Goal: Information Seeking & Learning: Learn about a topic

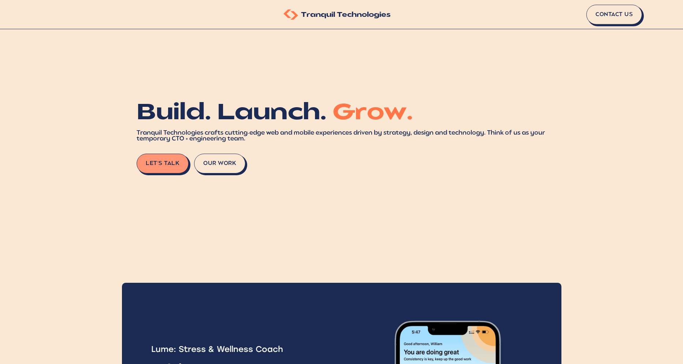
scroll to position [20, 0]
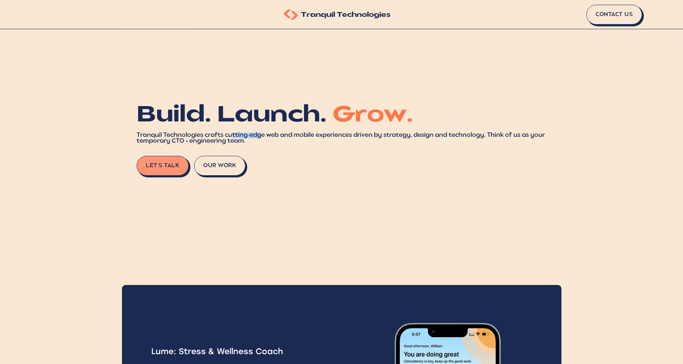
drag, startPoint x: 231, startPoint y: 139, endPoint x: 267, endPoint y: 143, distance: 36.5
click at [267, 143] on div "Tranquil Technologies crafts cutting-edge web and mobile experiences driven by …" at bounding box center [342, 139] width 410 height 12
click at [224, 177] on button "Our Work" at bounding box center [220, 167] width 51 height 20
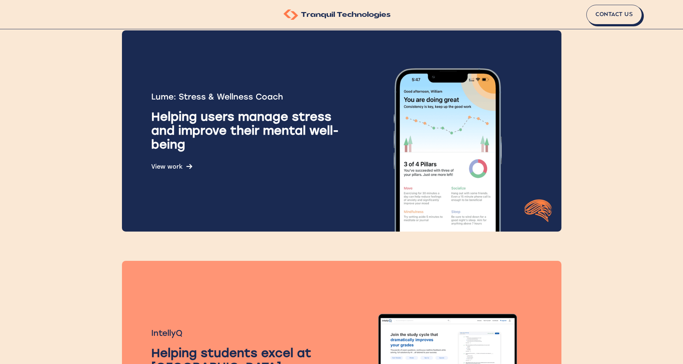
scroll to position [276, 0]
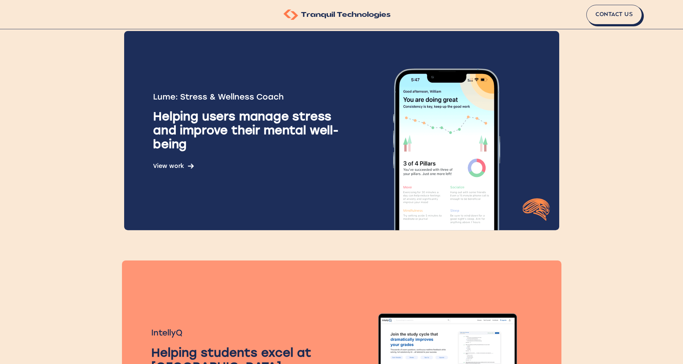
click at [192, 169] on img at bounding box center [191, 166] width 6 height 6
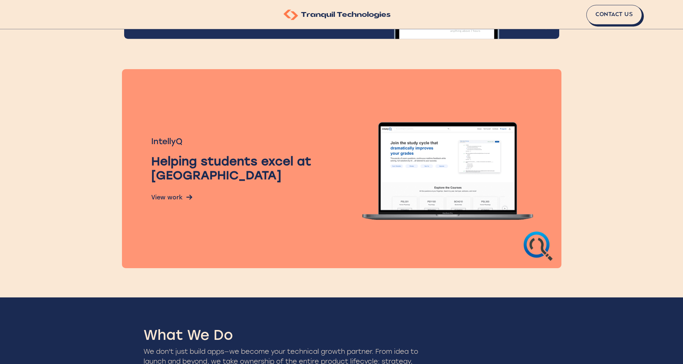
scroll to position [469, 0]
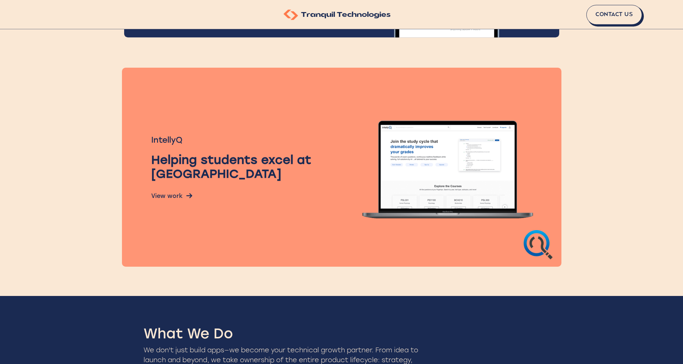
click at [337, 181] on div "Helping students excel at [GEOGRAPHIC_DATA]" at bounding box center [251, 167] width 200 height 28
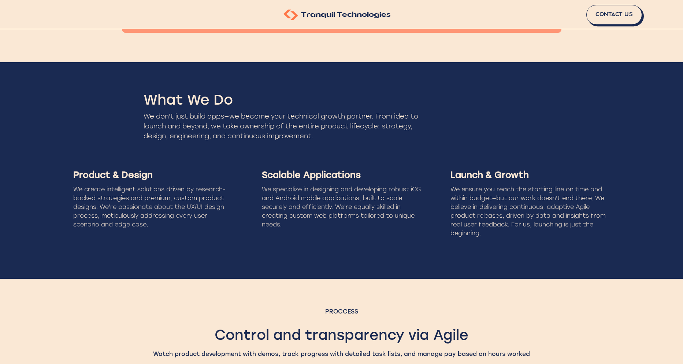
scroll to position [713, 0]
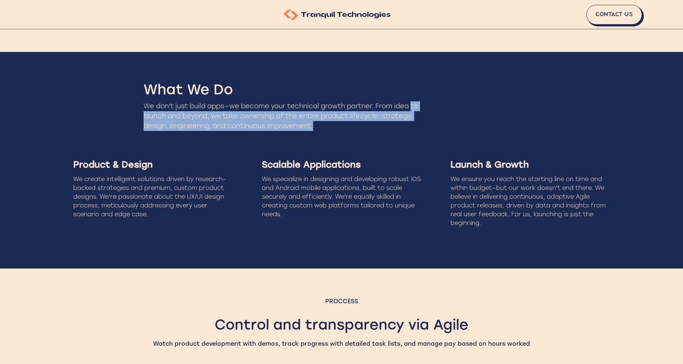
drag, startPoint x: 142, startPoint y: 123, endPoint x: 355, endPoint y: 136, distance: 213.4
click at [355, 136] on div "What We Do We don't just build apps—we become your technical growth partner. Fr…" at bounding box center [341, 160] width 683 height 217
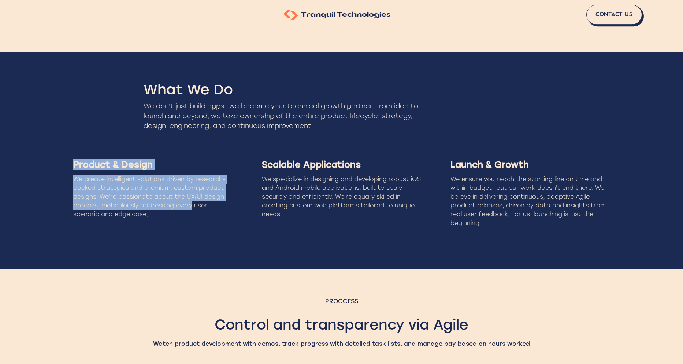
drag, startPoint x: 72, startPoint y: 170, endPoint x: 193, endPoint y: 215, distance: 128.8
click at [193, 215] on div "Product & Design We create intelligent solutions driven by research-backed stra…" at bounding box center [152, 194] width 177 height 92
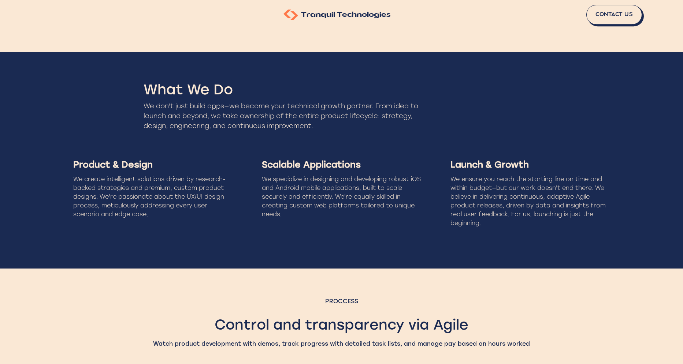
click at [158, 219] on div "We create intelligent solutions driven by research-backed strategies and premiu…" at bounding box center [152, 197] width 159 height 44
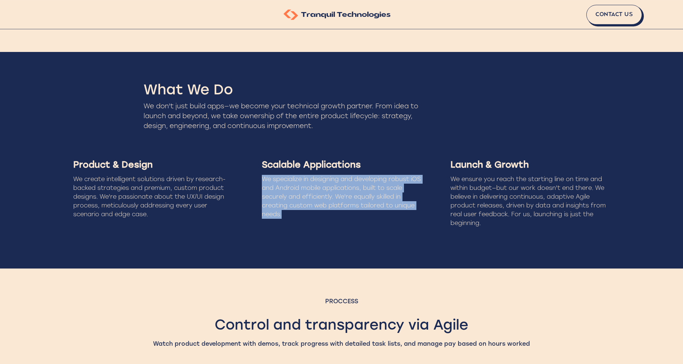
drag, startPoint x: 262, startPoint y: 189, endPoint x: 403, endPoint y: 219, distance: 144.1
click at [403, 219] on div "We specialize in designing and developing robust iOS and Android mobile applica…" at bounding box center [341, 197] width 159 height 44
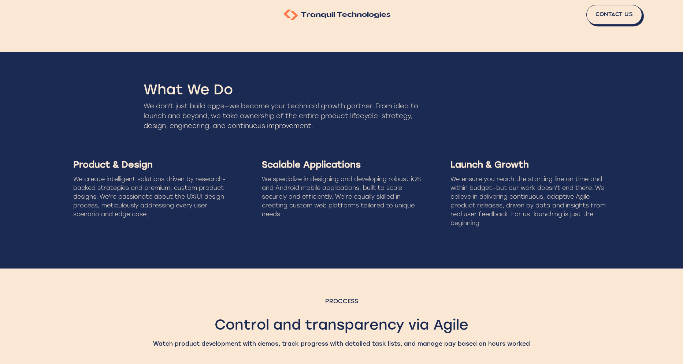
click at [403, 219] on div "We specialize in designing and developing robust iOS and Android mobile applica…" at bounding box center [341, 197] width 159 height 44
drag, startPoint x: 453, startPoint y: 190, endPoint x: 485, endPoint y: 193, distance: 31.7
click at [485, 193] on div "We ensure you reach the starting line on time and within budget—but our work do…" at bounding box center [529, 201] width 159 height 53
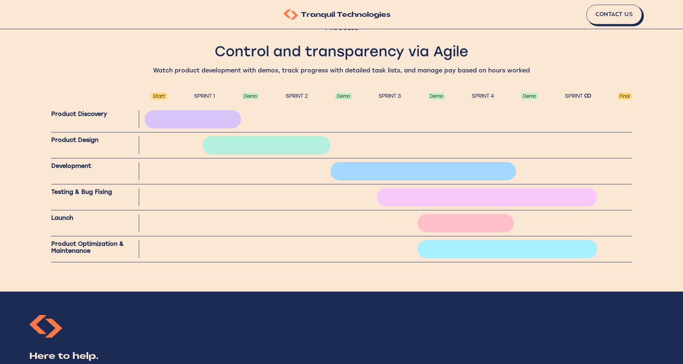
scroll to position [990, 0]
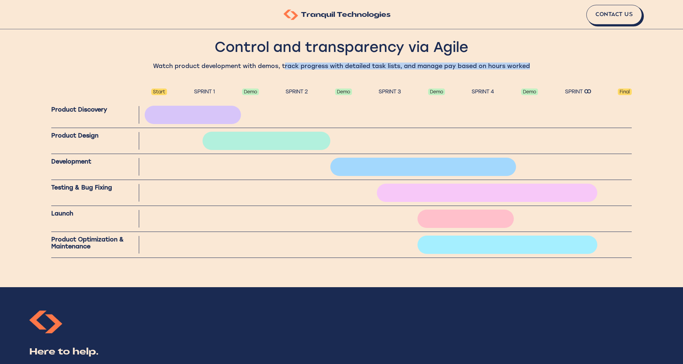
drag, startPoint x: 285, startPoint y: 73, endPoint x: 547, endPoint y: 78, distance: 261.8
click at [547, 70] on div "Watch product development with demos, track progress with detailed task lists, …" at bounding box center [341, 66] width 464 height 7
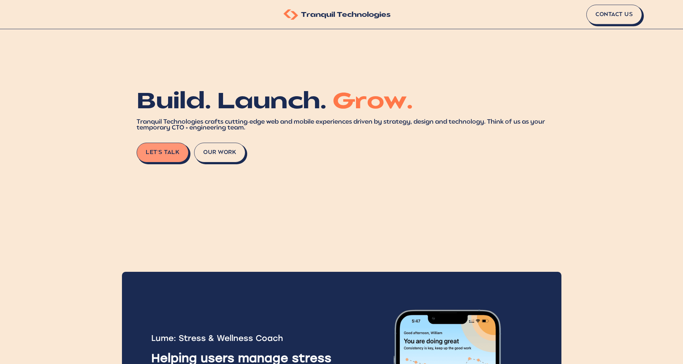
scroll to position [0, 0]
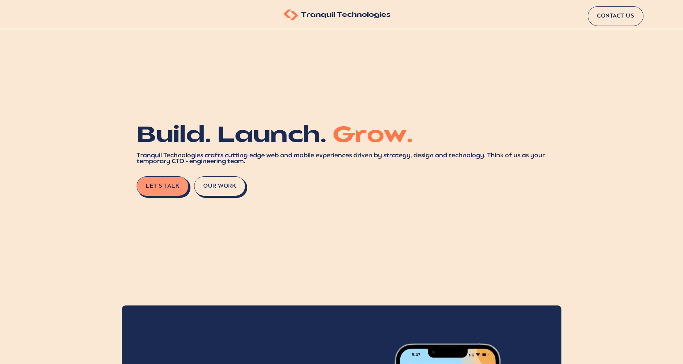
click at [614, 17] on link "Contact Us" at bounding box center [615, 16] width 56 height 20
